Goal: Check status: Check status

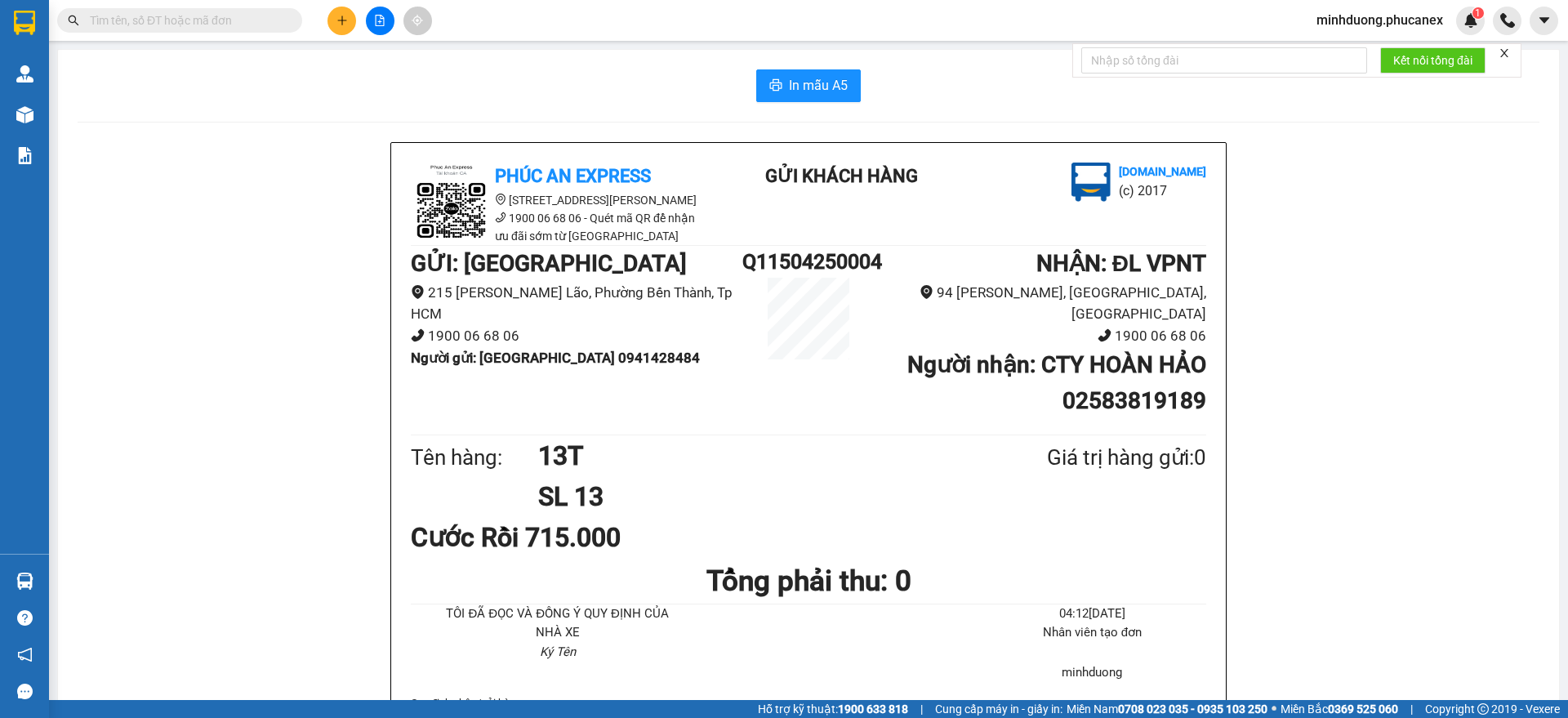
click at [373, 14] on button at bounding box center [380, 21] width 28 height 28
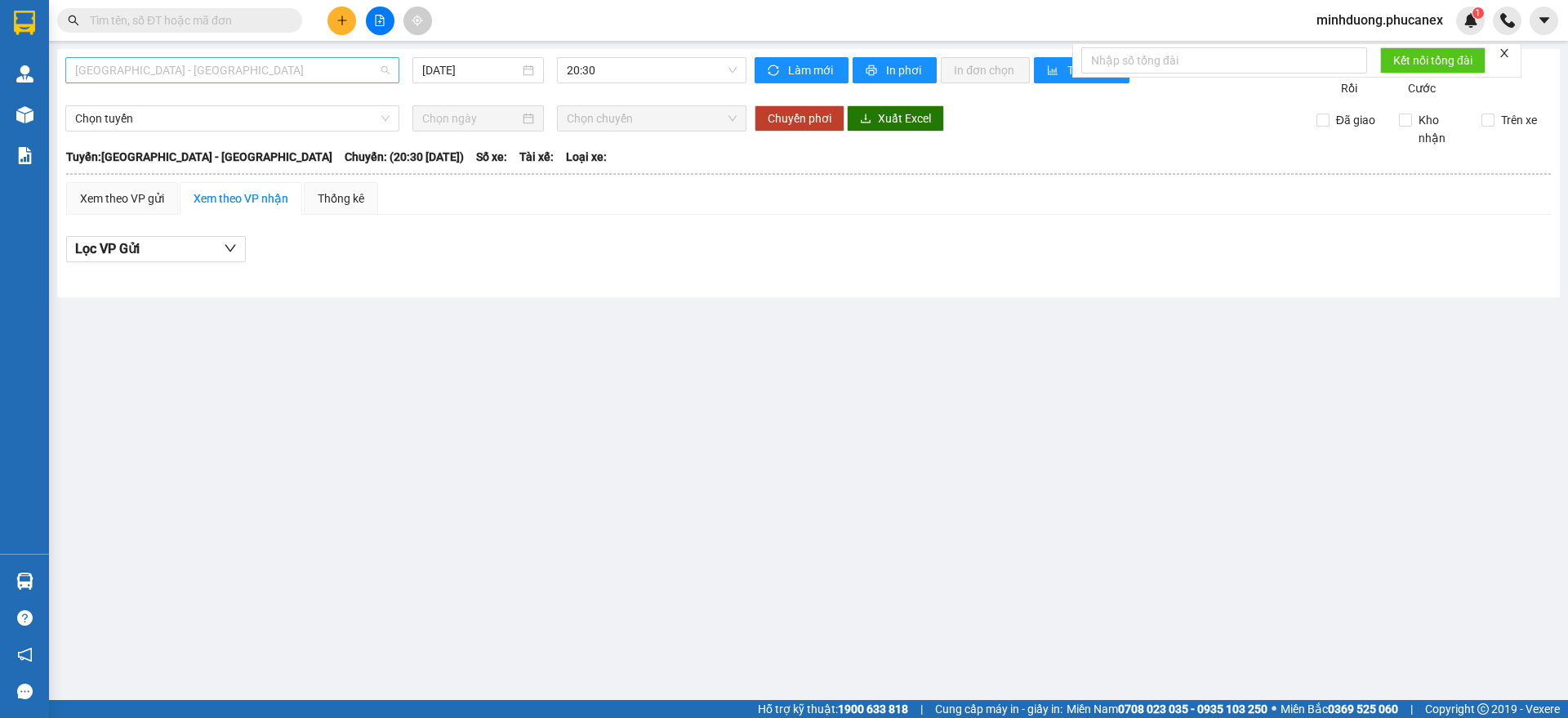
click at [210, 79] on span "[GEOGRAPHIC_DATA] - [GEOGRAPHIC_DATA]" at bounding box center [232, 70] width 314 height 25
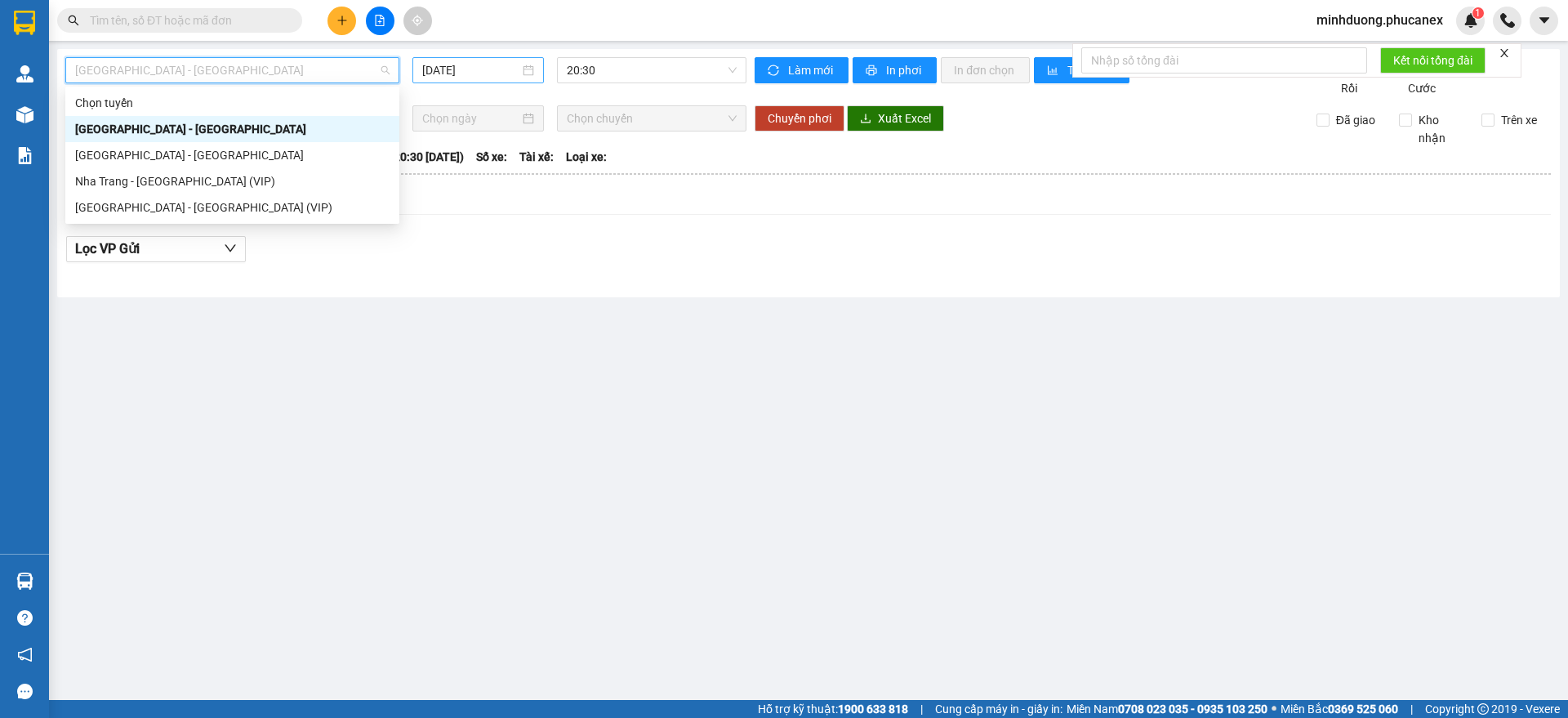
click at [512, 68] on input "[DATE]" at bounding box center [470, 70] width 98 height 18
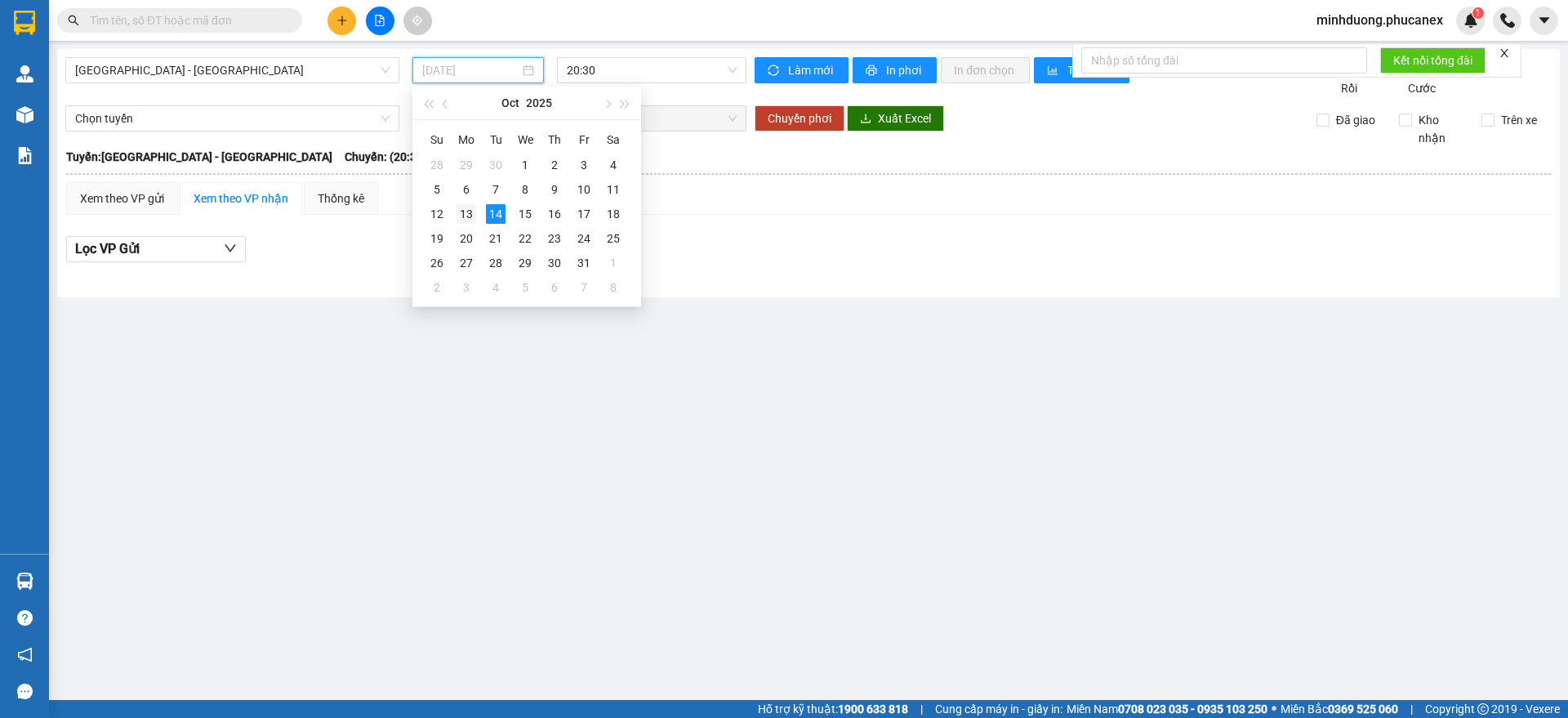
click at [471, 213] on div "13" at bounding box center [466, 214] width 20 height 20
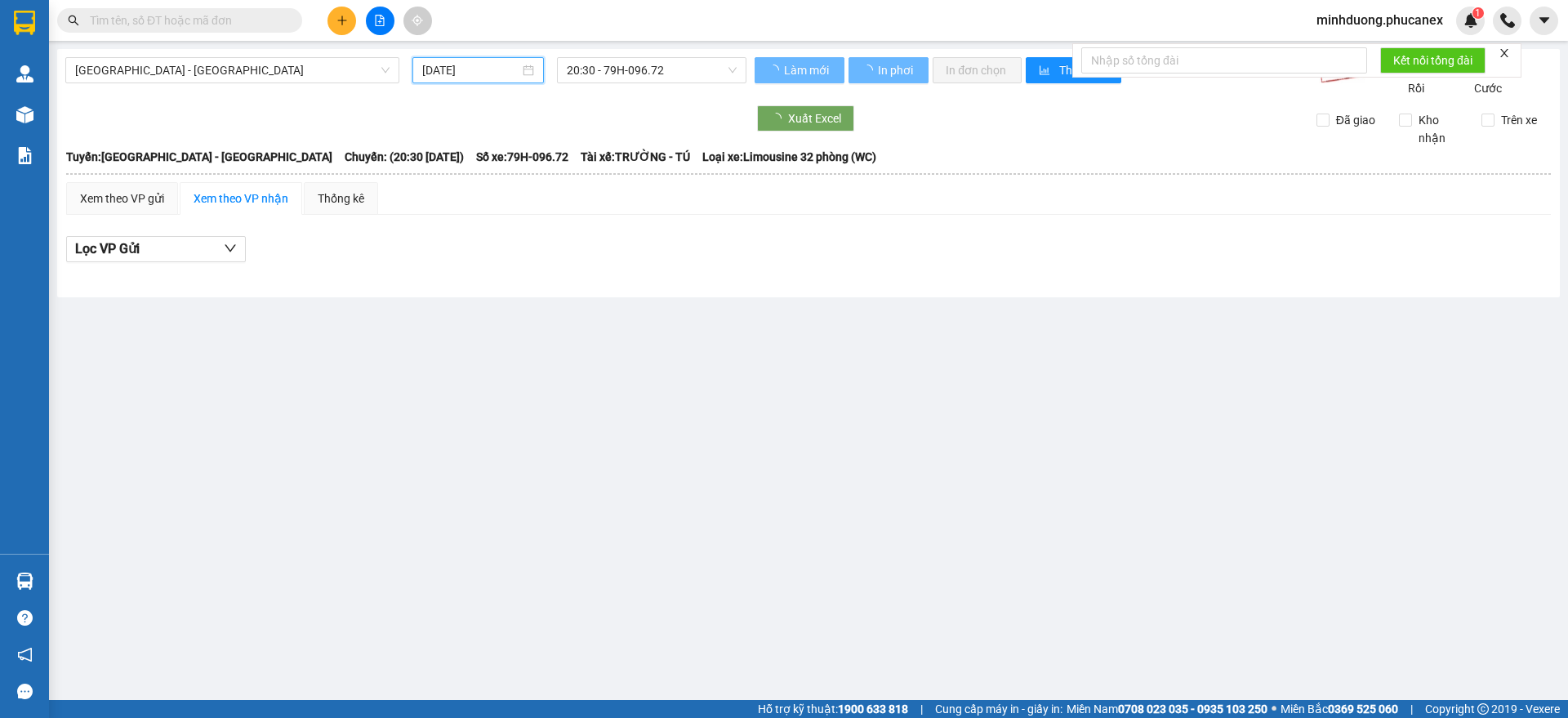
type input "[DATE]"
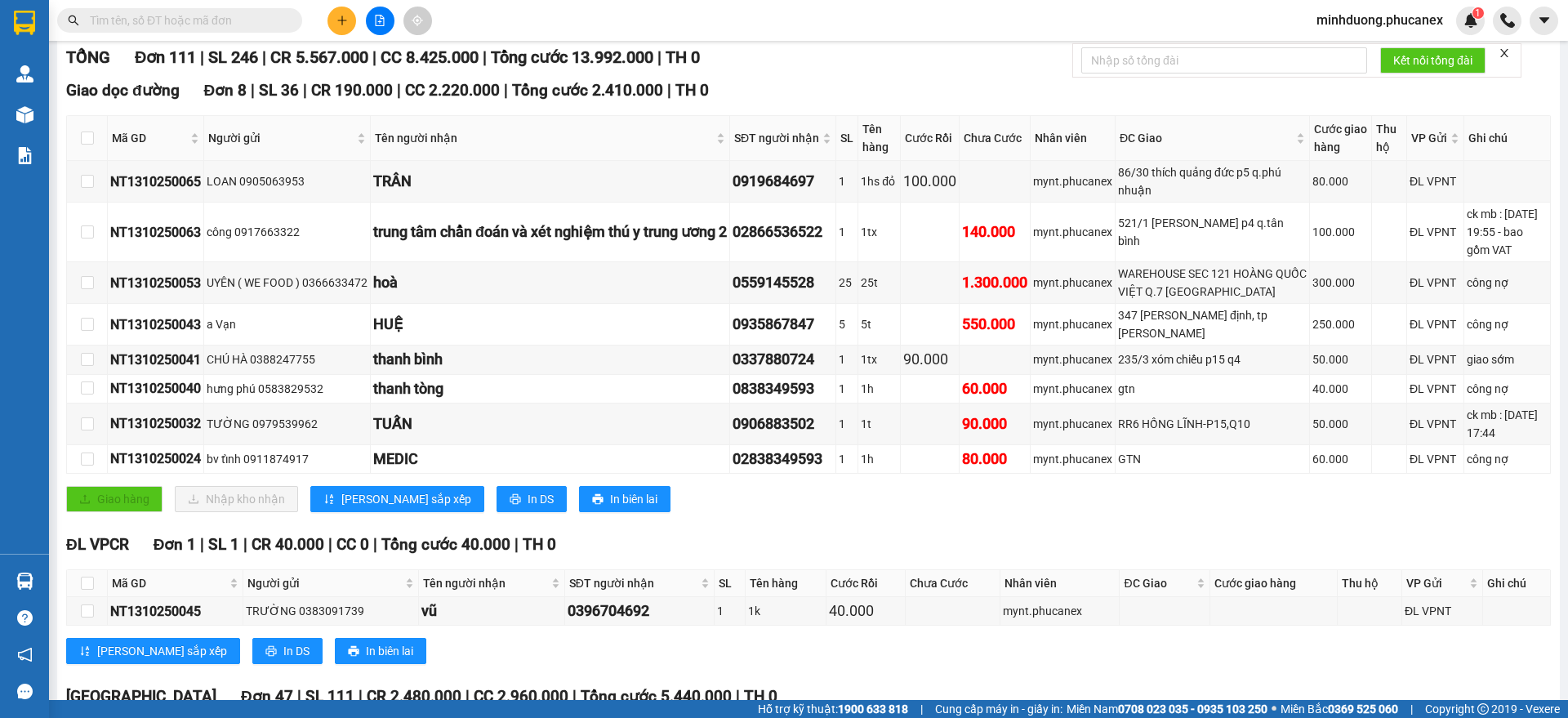
scroll to position [216, 0]
